Goal: Find specific page/section: Find specific page/section

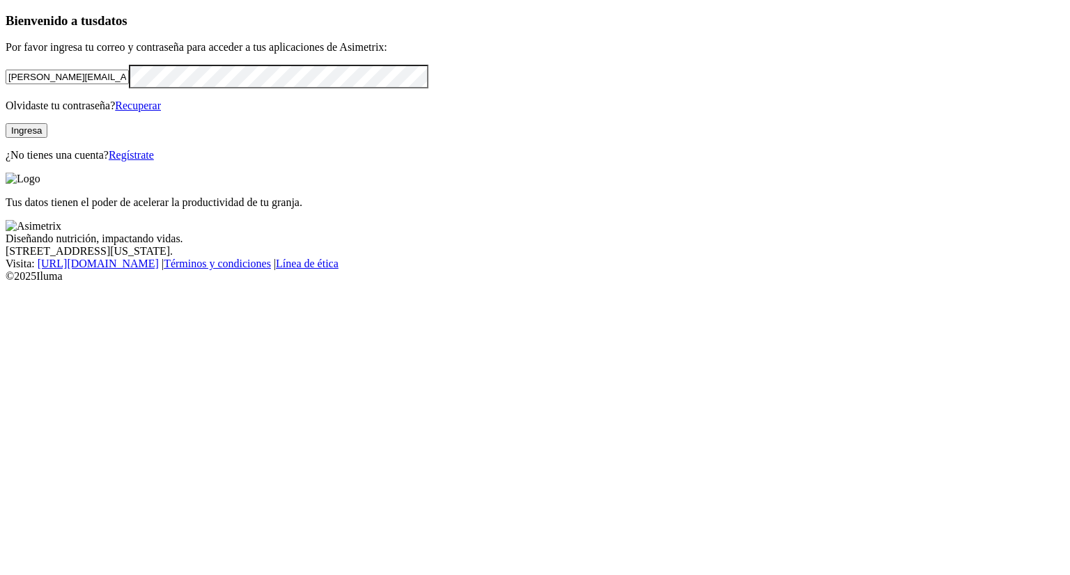
click at [47, 138] on button "Ingresa" at bounding box center [27, 130] width 42 height 15
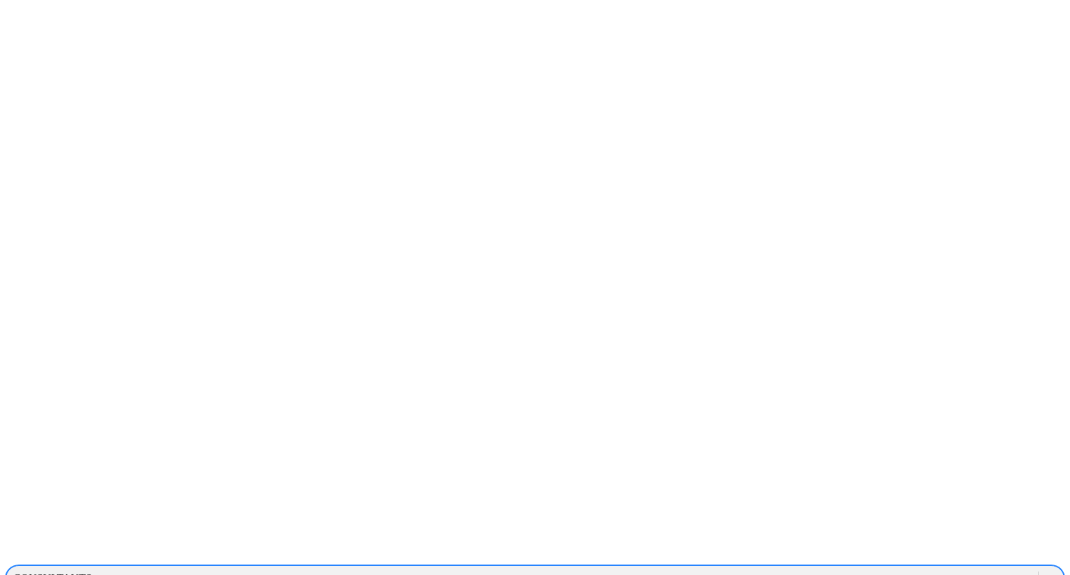
click at [1044, 572] on icon at bounding box center [1051, 579] width 14 height 14
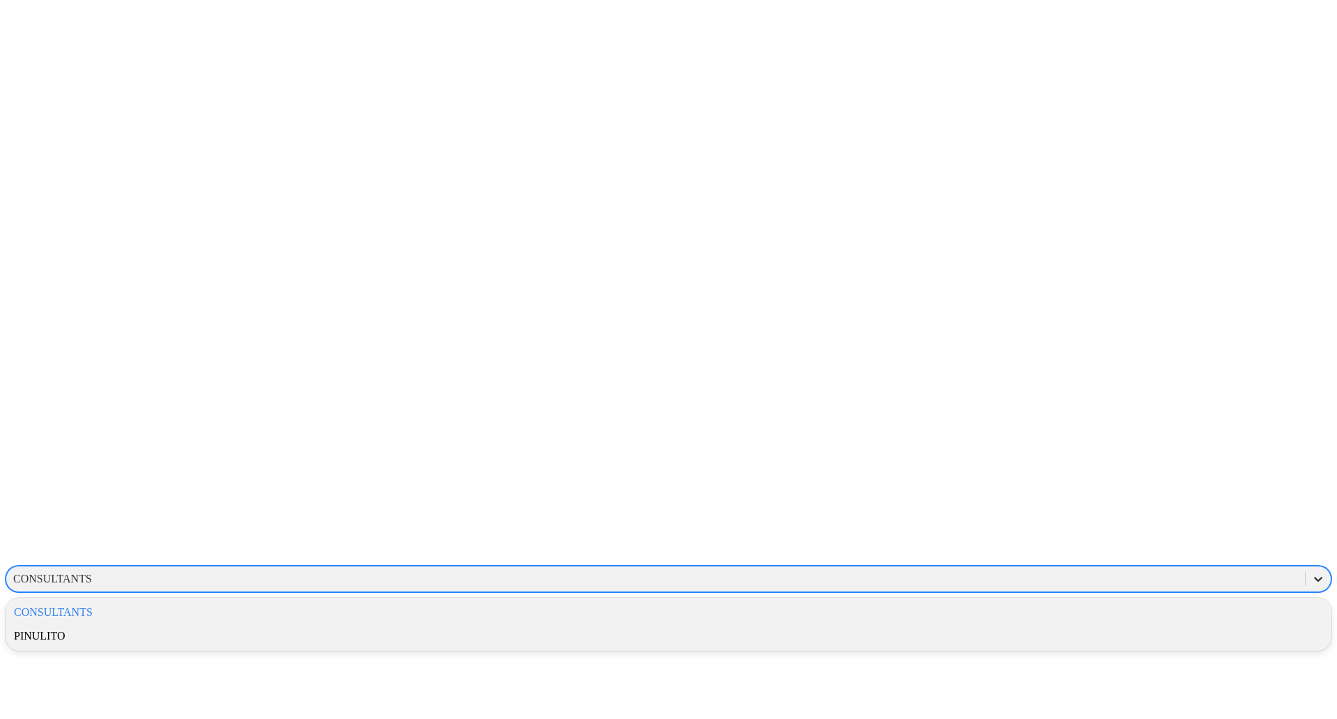
click at [1069, 574] on icon at bounding box center [1318, 579] width 8 height 5
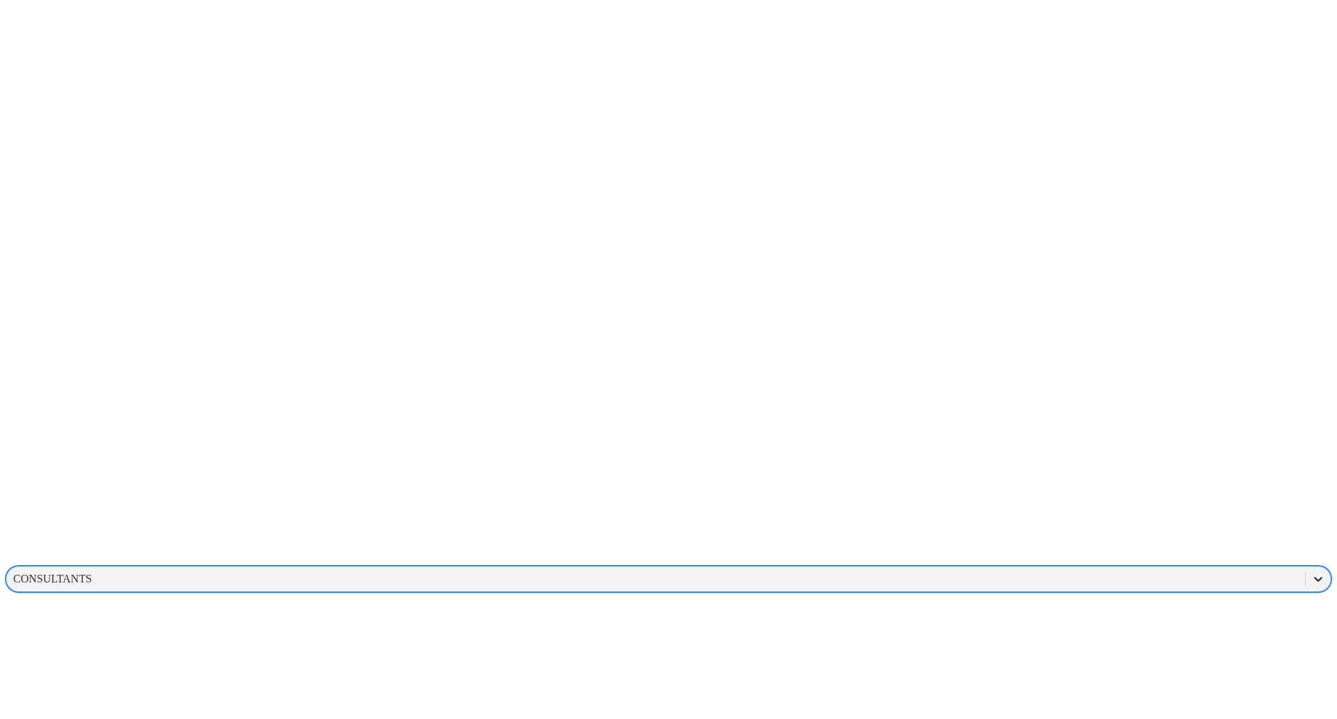
click at [1069, 572] on icon at bounding box center [1318, 579] width 14 height 14
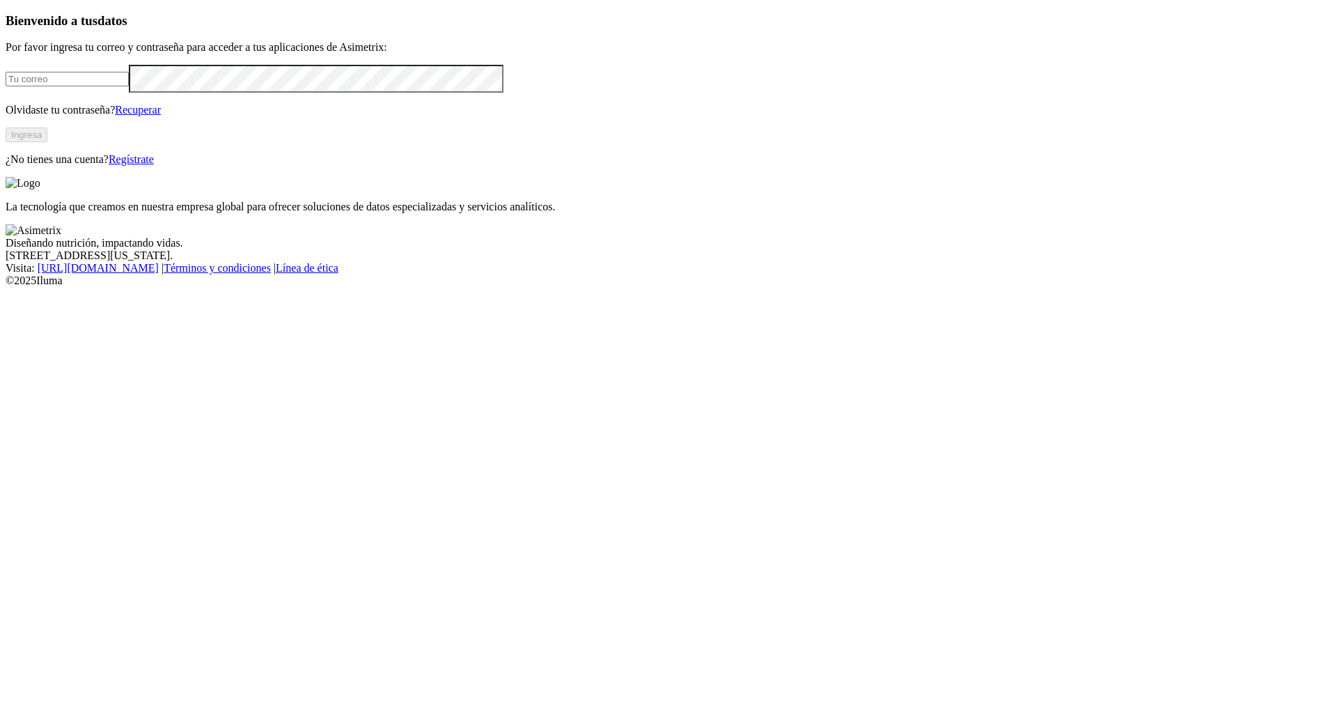
type input "[PERSON_NAME][EMAIL_ADDRESS][PERSON_NAME][PERSON_NAME][DOMAIN_NAME]"
click at [47, 142] on button "Ingresa" at bounding box center [27, 134] width 42 height 15
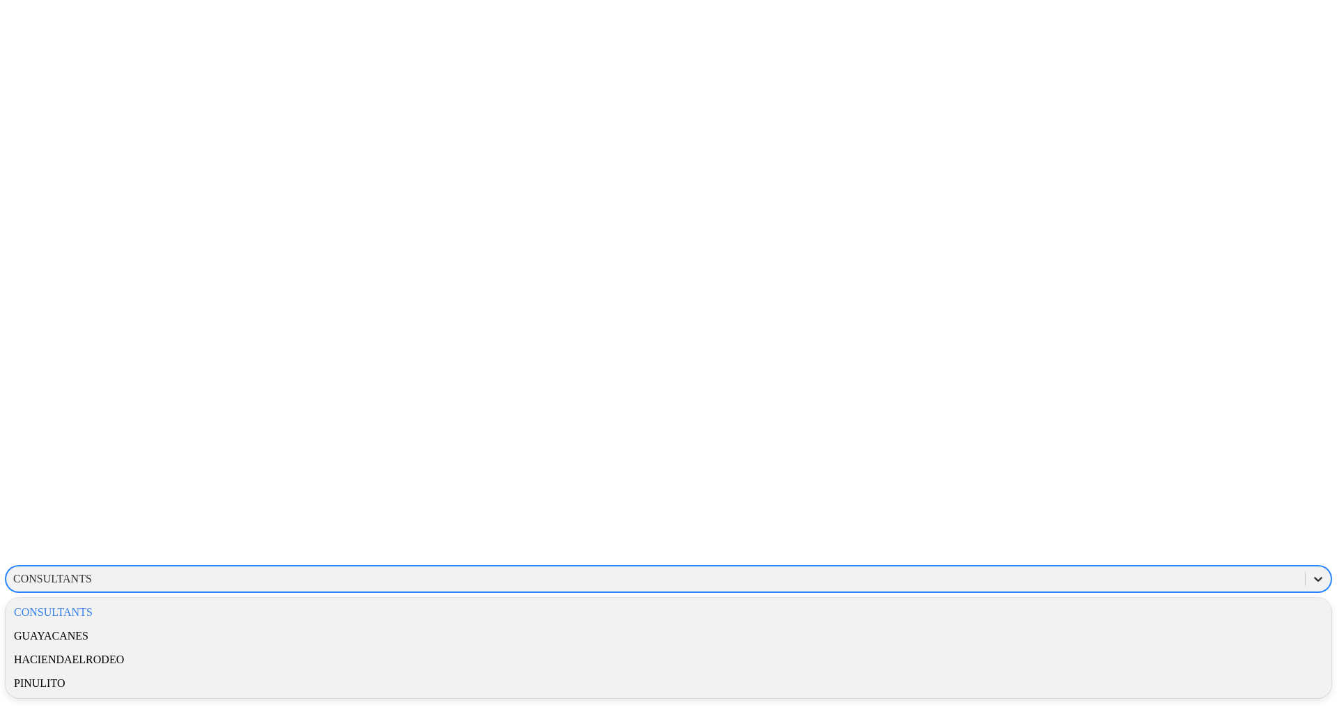
click at [1311, 572] on icon at bounding box center [1318, 579] width 14 height 14
click at [1164, 624] on div "GUAYACANES" at bounding box center [669, 636] width 1326 height 24
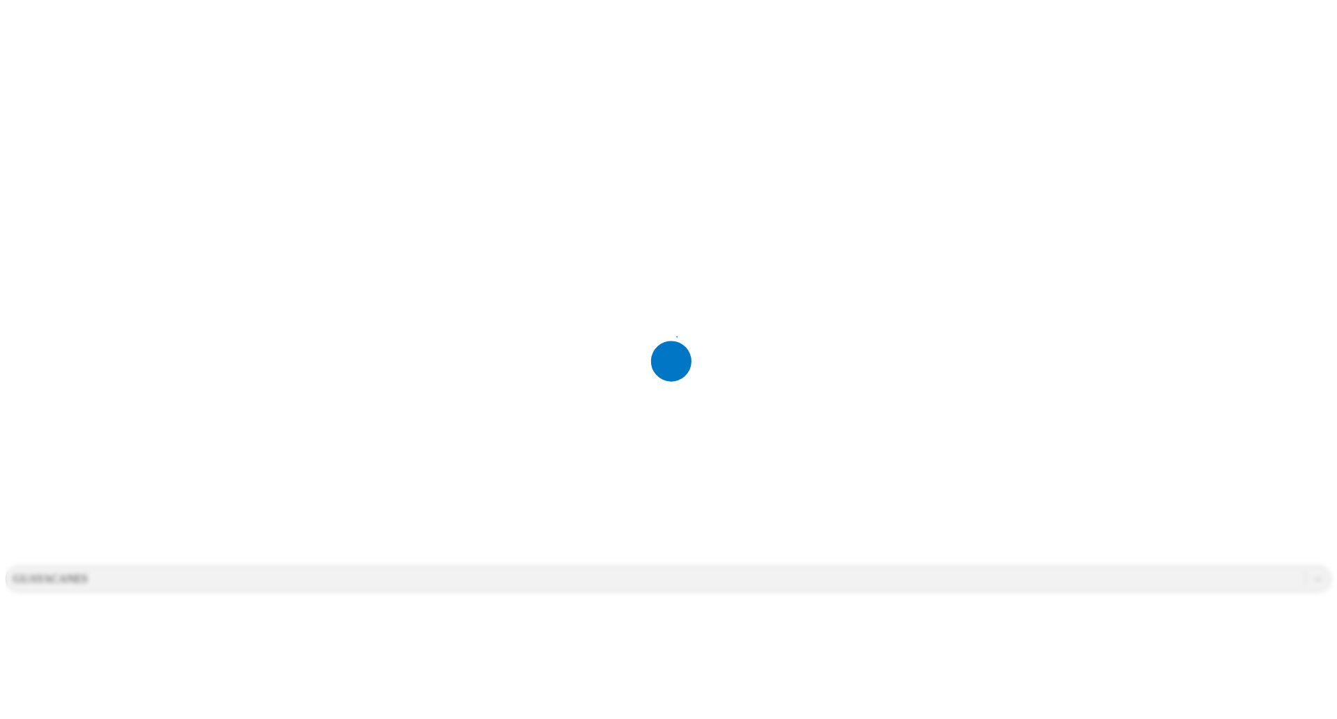
click at [1164, 86] on div at bounding box center [674, 359] width 1337 height 719
